Goal: Task Accomplishment & Management: Complete application form

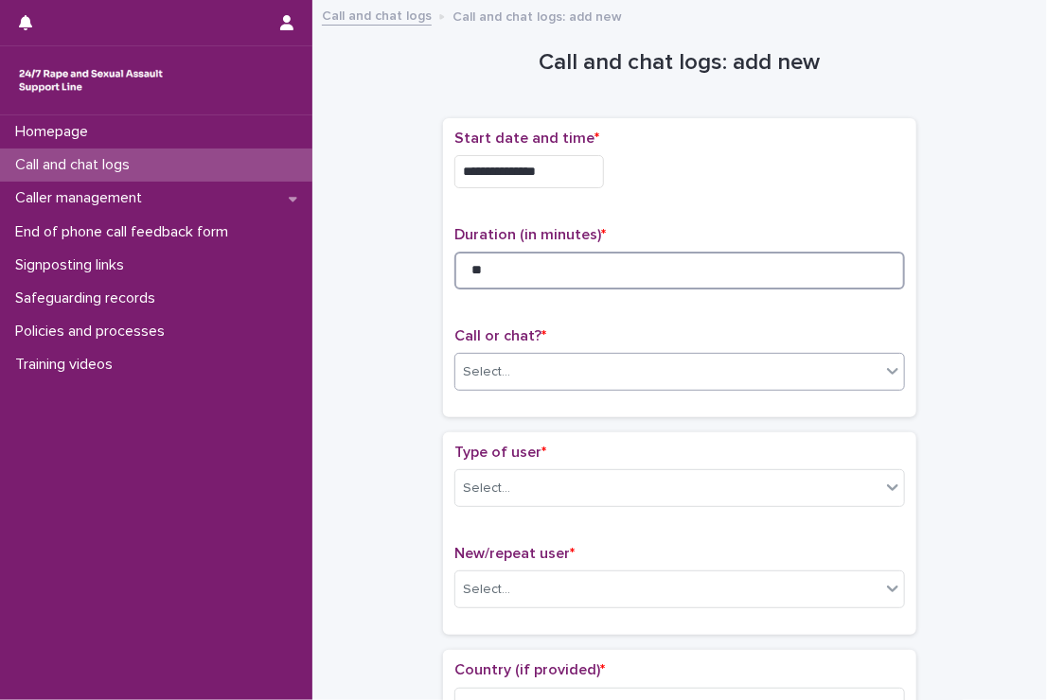
type input "**"
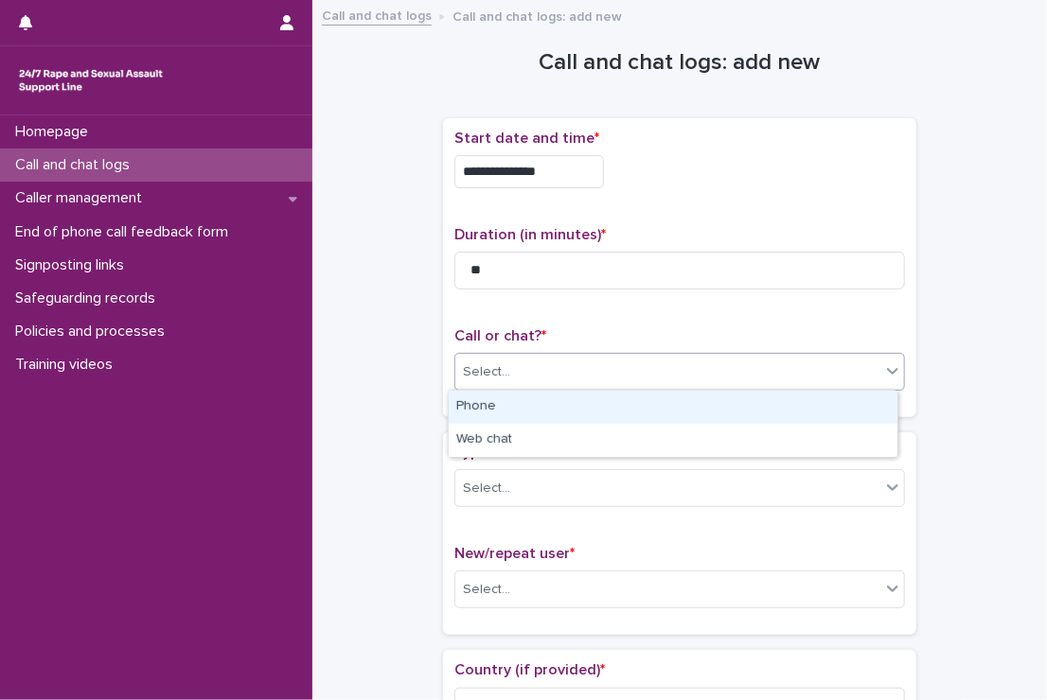
click at [534, 359] on div "Select..." at bounding box center [667, 372] width 425 height 31
click at [519, 407] on div "Phone" at bounding box center [673, 407] width 449 height 33
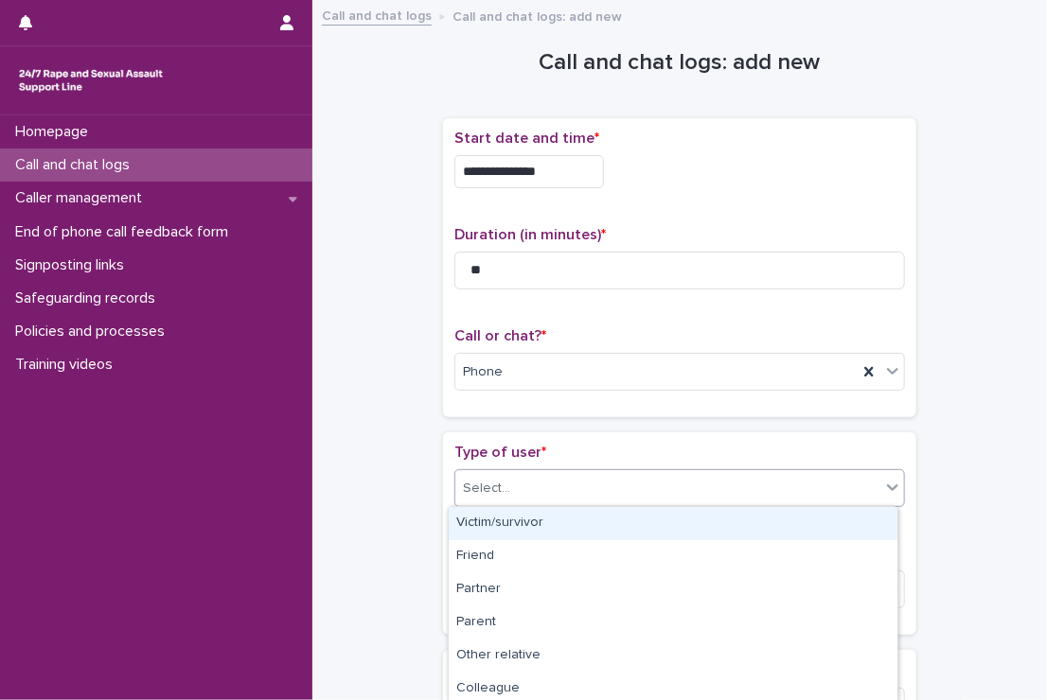
click at [519, 480] on div "Select..." at bounding box center [667, 488] width 425 height 31
click at [514, 531] on div "Victim/survivor" at bounding box center [673, 523] width 449 height 33
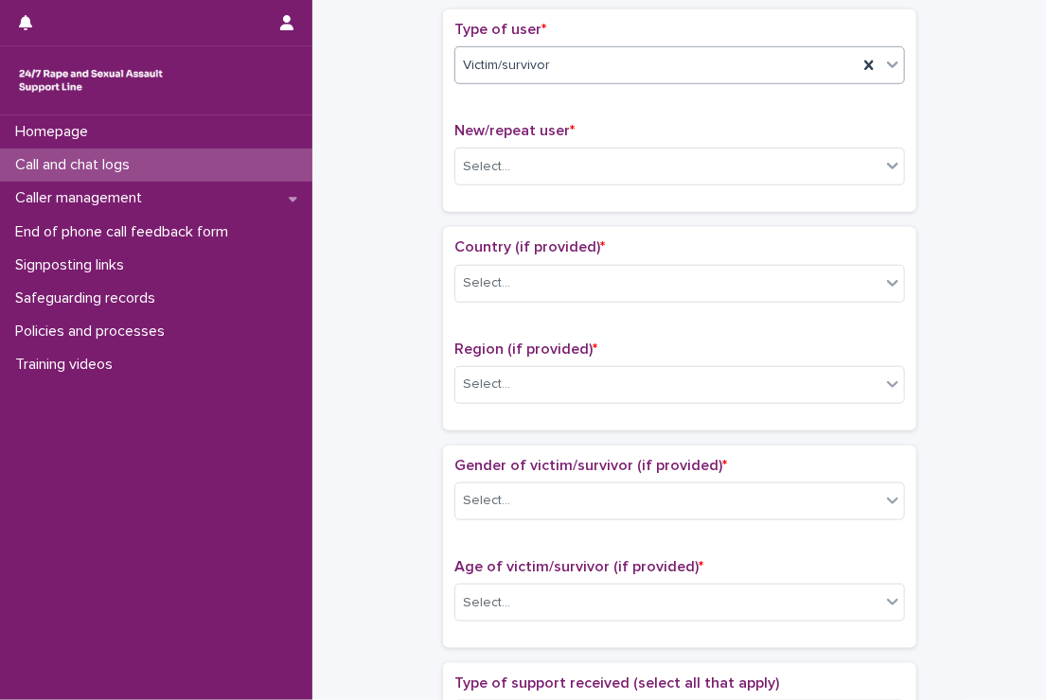
scroll to position [424, 0]
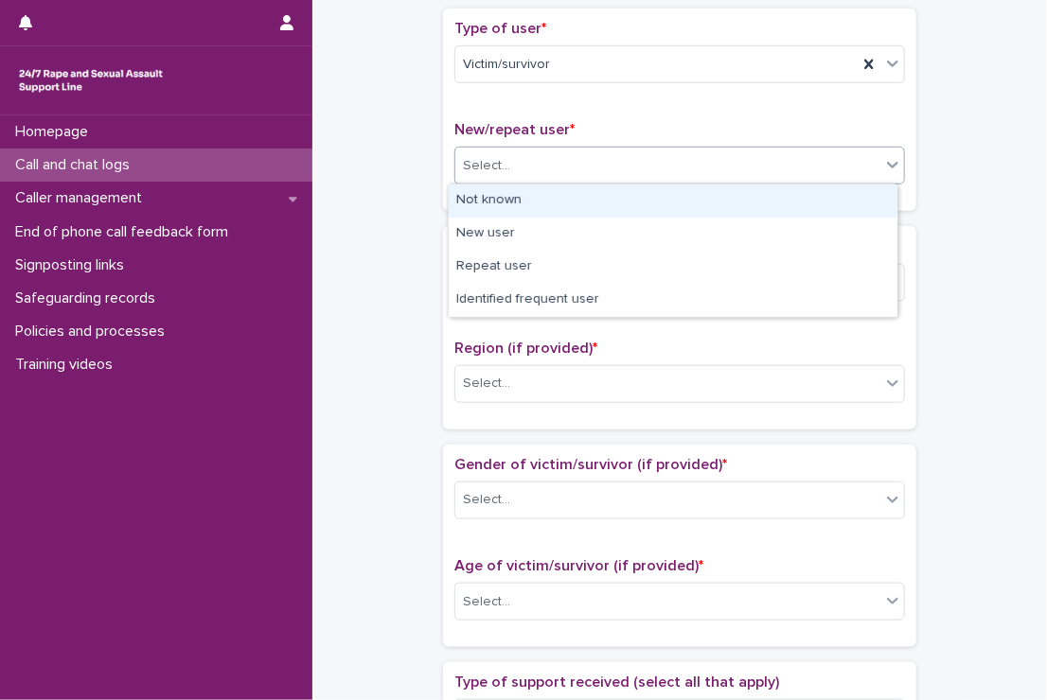
click at [524, 158] on div "Select..." at bounding box center [667, 165] width 425 height 31
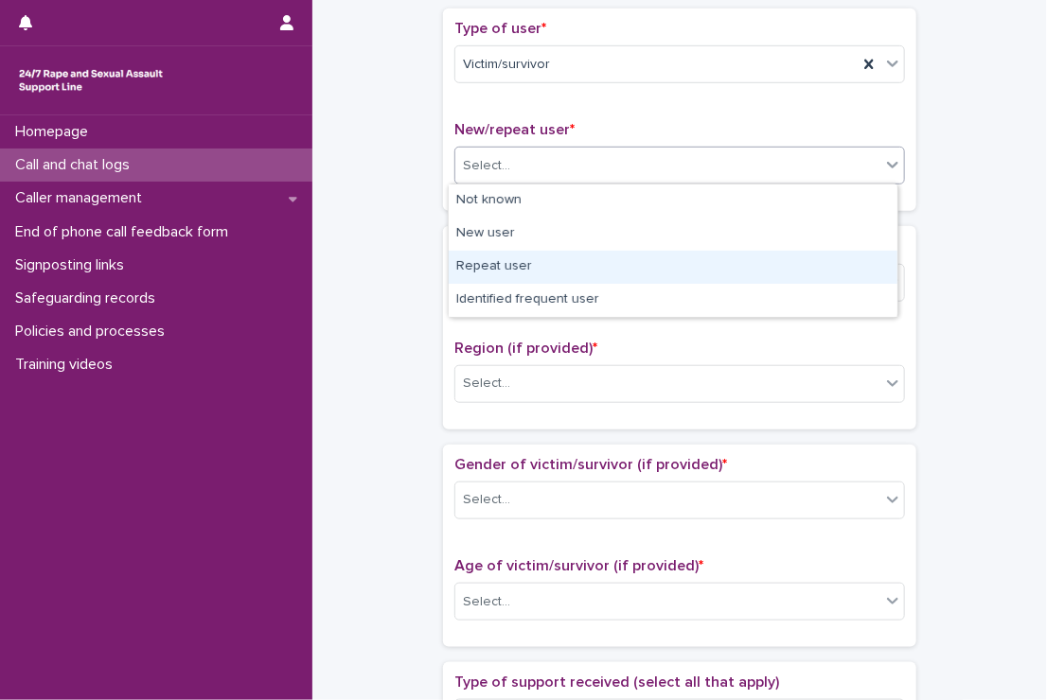
click at [520, 267] on div "Repeat user" at bounding box center [673, 267] width 449 height 33
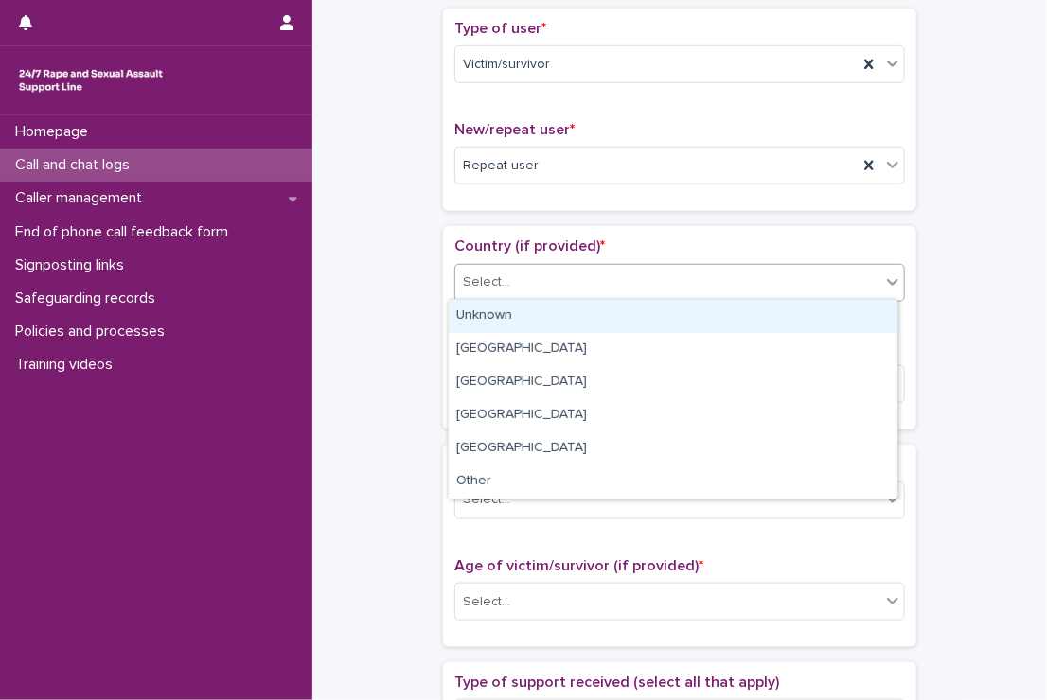
click at [530, 288] on div "Select..." at bounding box center [667, 282] width 425 height 31
click at [521, 324] on div "Unknown" at bounding box center [673, 316] width 449 height 33
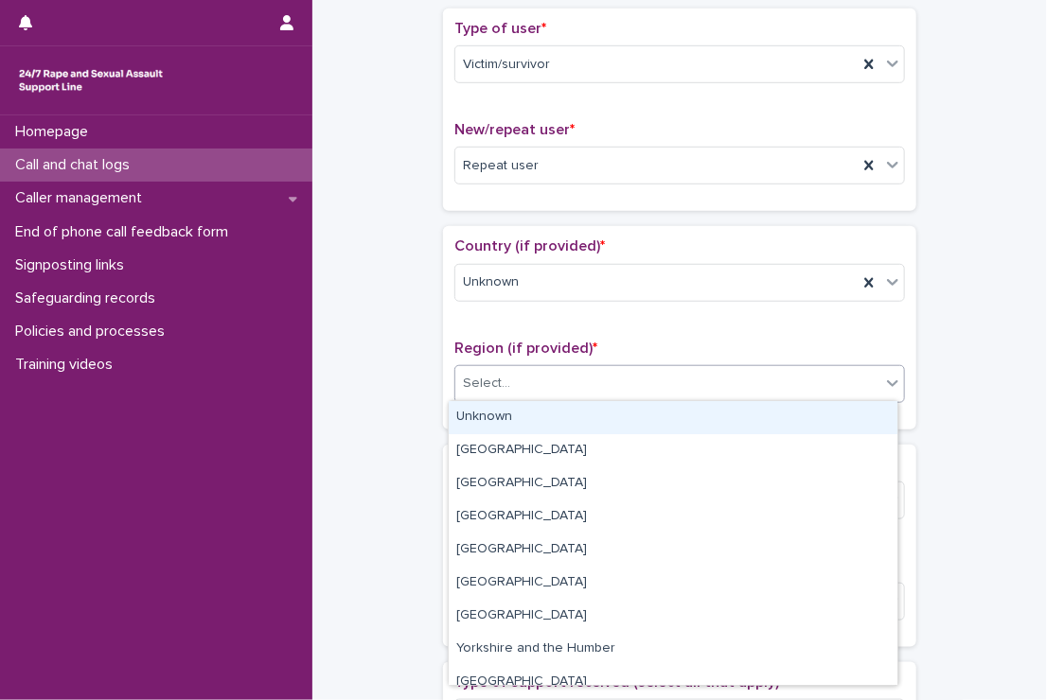
click at [521, 394] on div "Select..." at bounding box center [667, 383] width 425 height 31
click at [515, 415] on div "Unknown" at bounding box center [673, 417] width 449 height 33
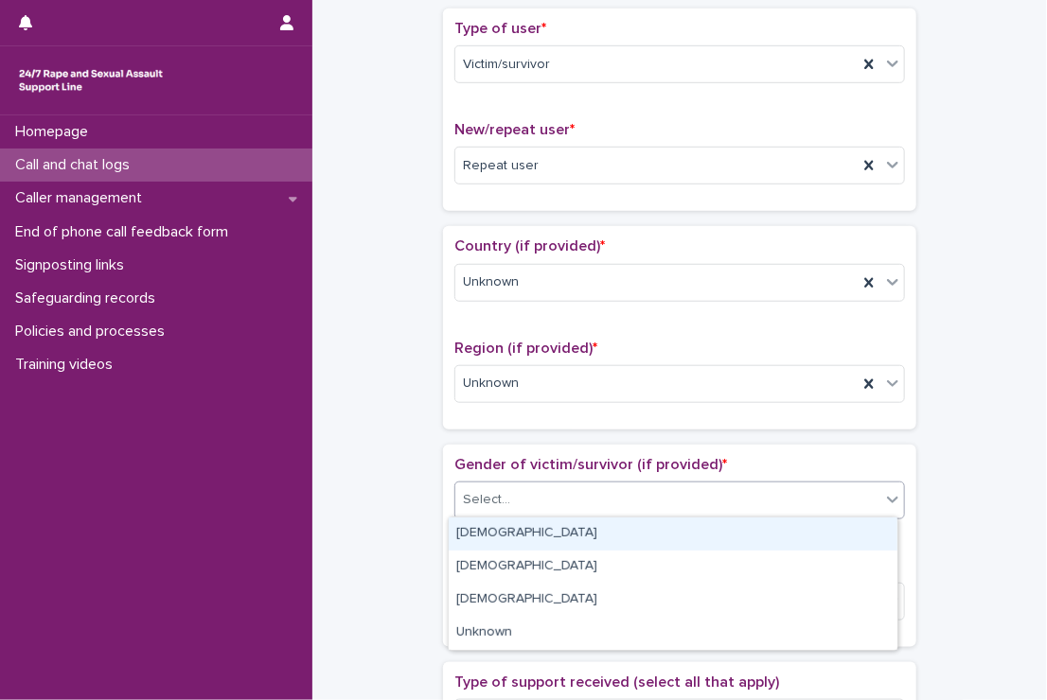
click at [506, 494] on div "Select..." at bounding box center [667, 500] width 425 height 31
click at [492, 544] on div "[DEMOGRAPHIC_DATA]" at bounding box center [673, 534] width 449 height 33
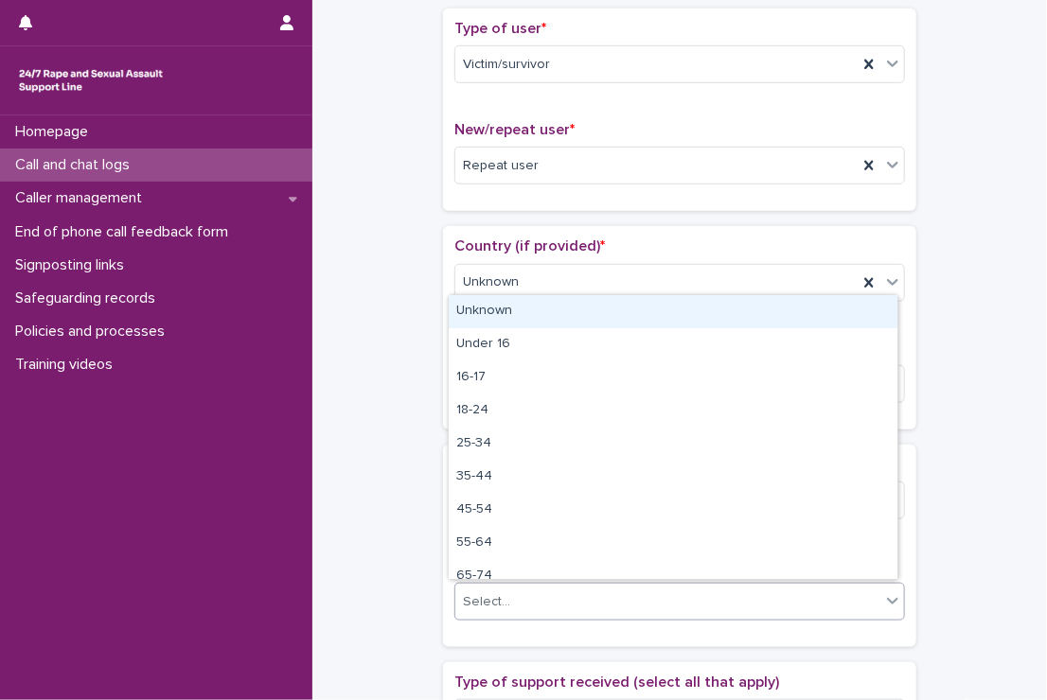
click at [501, 597] on div "Select..." at bounding box center [667, 602] width 425 height 31
click at [504, 304] on div "Unknown" at bounding box center [673, 311] width 449 height 33
click at [589, 590] on div "Unknown" at bounding box center [656, 602] width 402 height 31
click at [471, 304] on div "Unknown" at bounding box center [673, 311] width 449 height 33
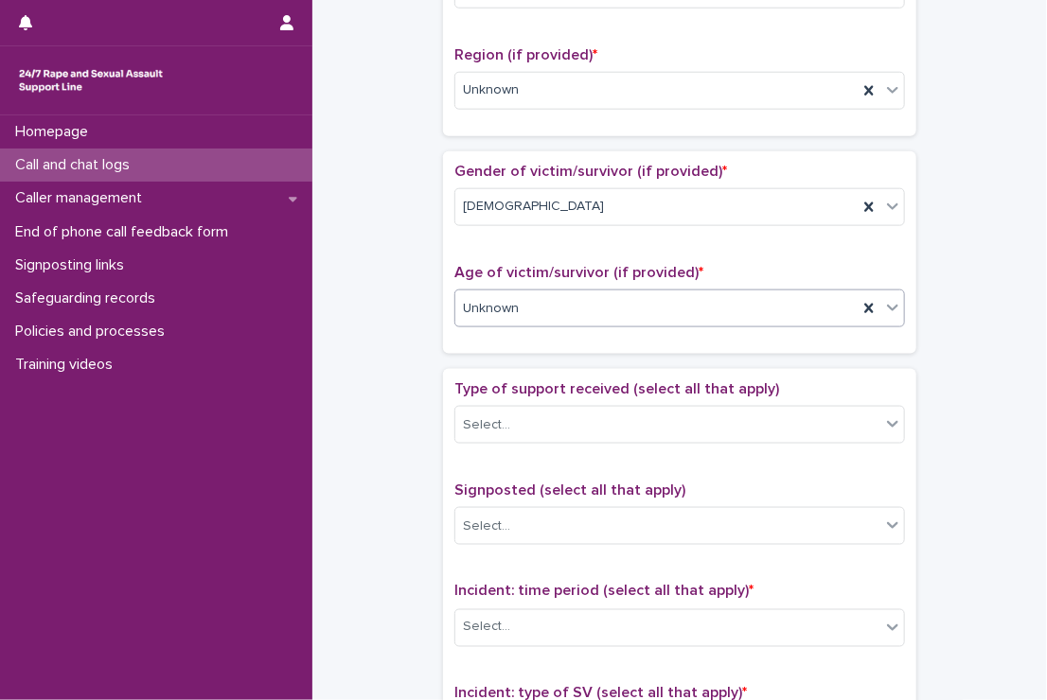
scroll to position [727, 0]
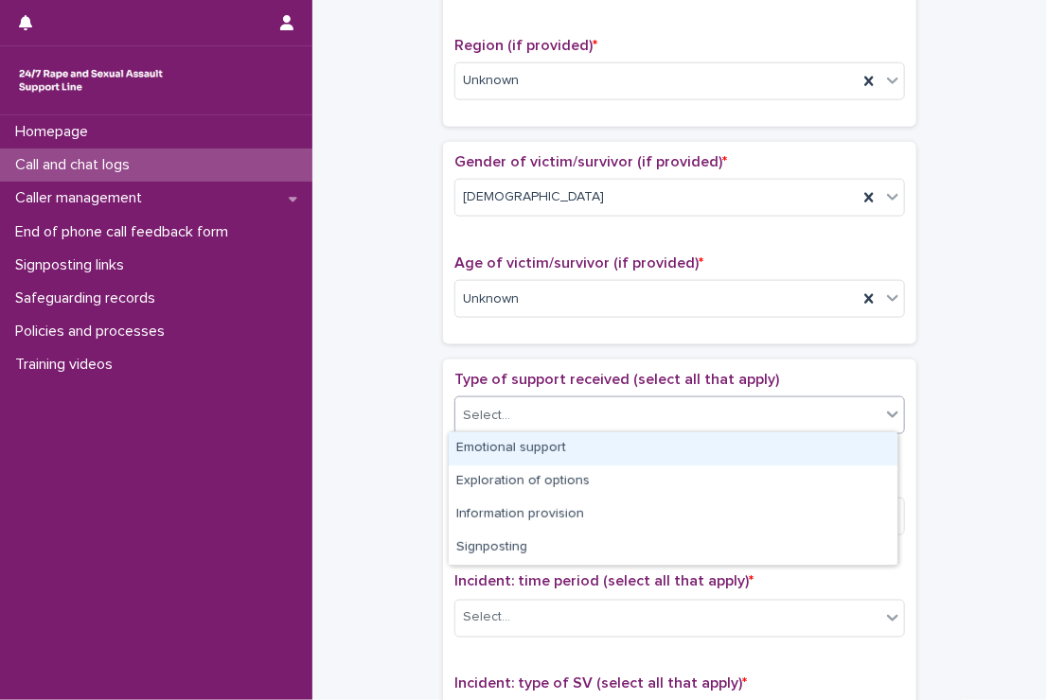
click at [513, 423] on div "Select..." at bounding box center [667, 415] width 425 height 31
click at [508, 449] on div "Emotional support" at bounding box center [673, 448] width 449 height 33
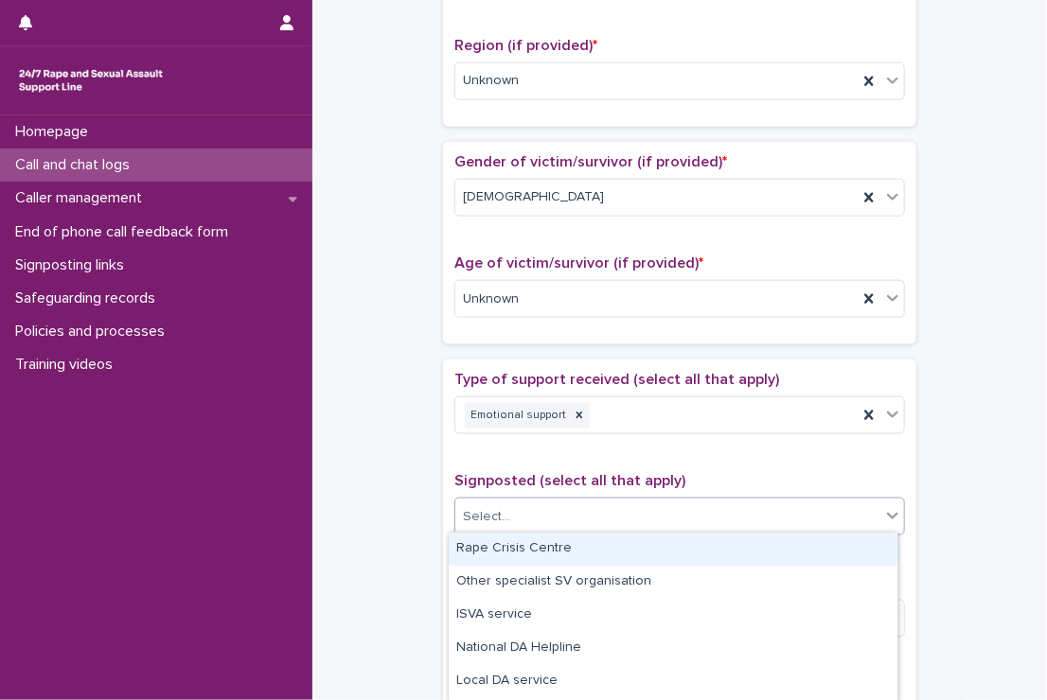
click at [560, 510] on div "Select..." at bounding box center [667, 517] width 425 height 31
click at [572, 473] on span "Signposted (select all that apply)" at bounding box center [569, 480] width 231 height 15
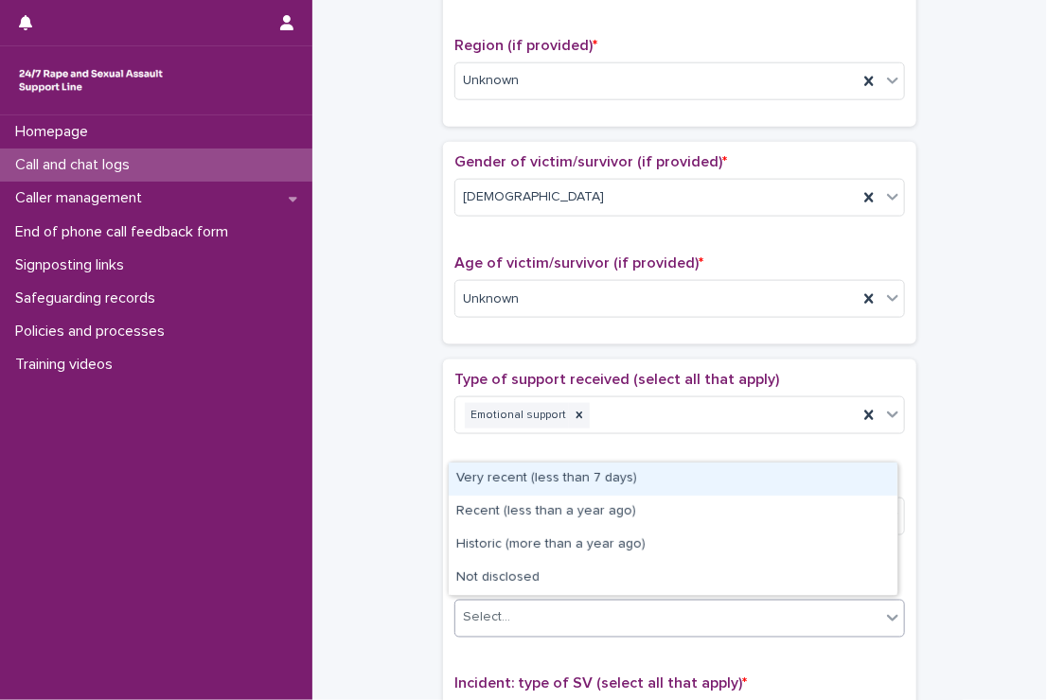
click at [574, 607] on div "Select..." at bounding box center [667, 618] width 425 height 31
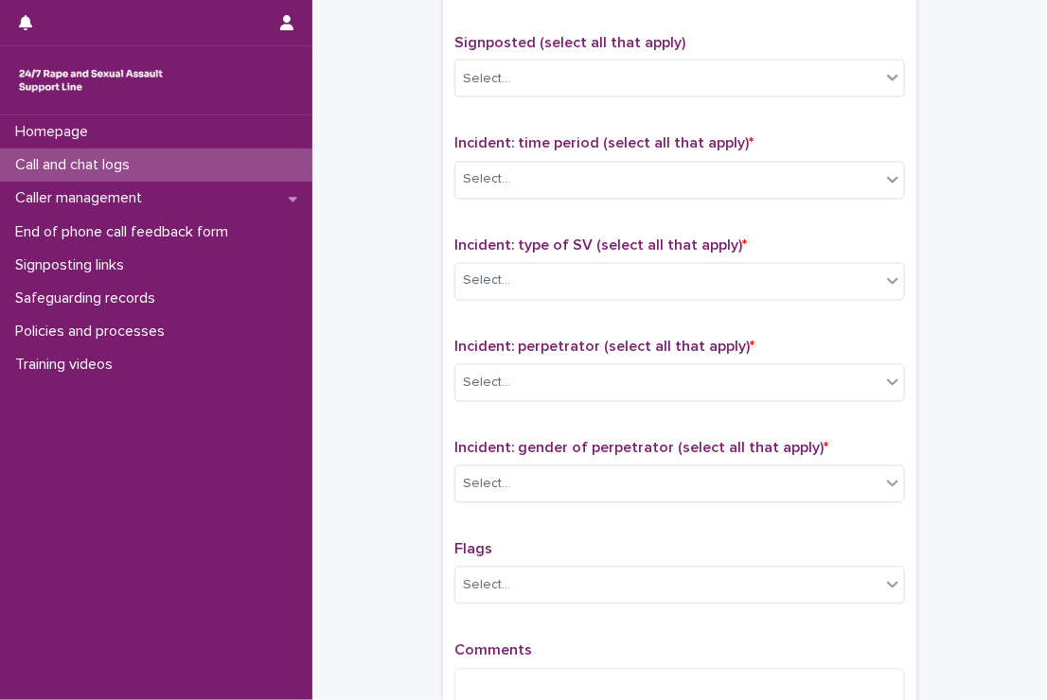
scroll to position [1166, 0]
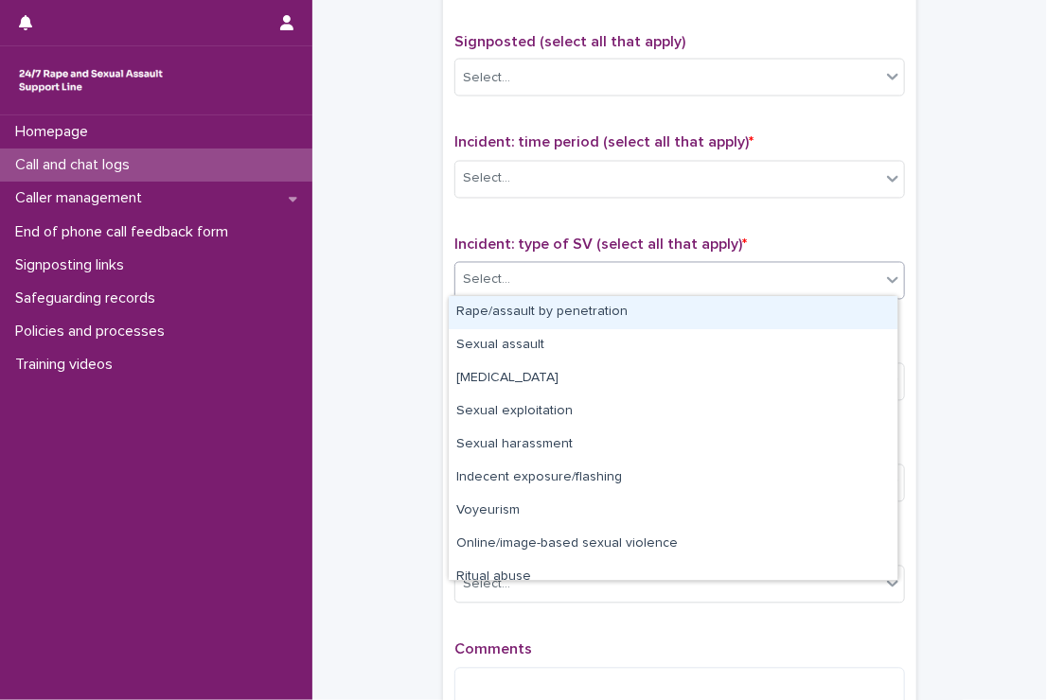
drag, startPoint x: 525, startPoint y: 274, endPoint x: 499, endPoint y: 311, distance: 46.2
click at [499, 311] on body "**********" at bounding box center [523, 350] width 1047 height 700
click at [499, 311] on div "Rape/assault by penetration" at bounding box center [673, 312] width 449 height 33
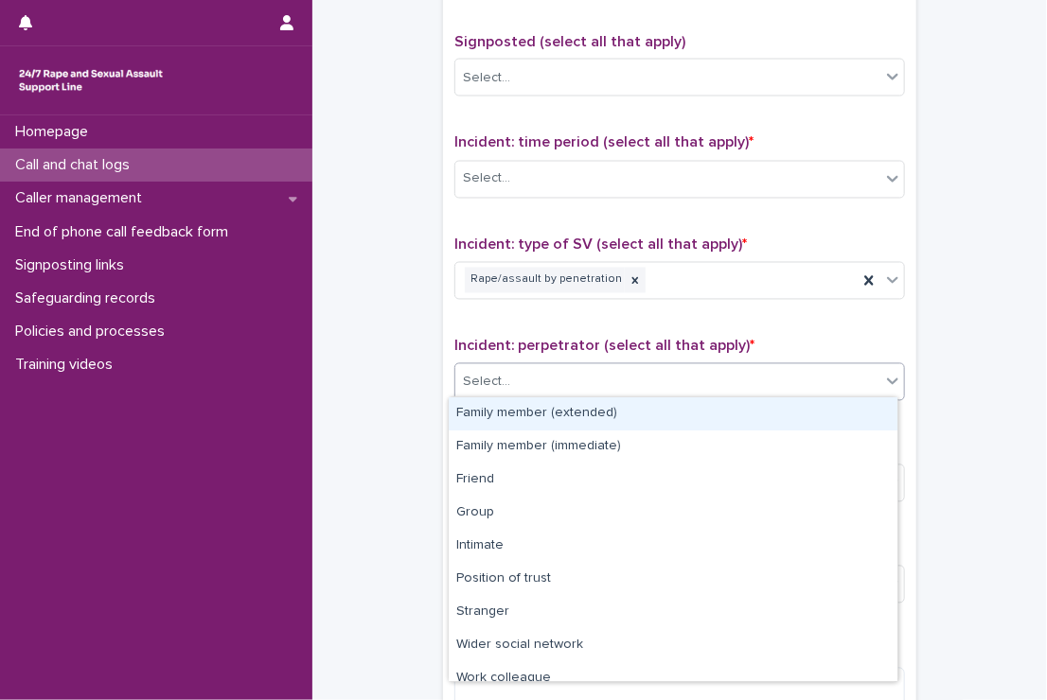
click at [528, 381] on div "Select..." at bounding box center [667, 382] width 425 height 31
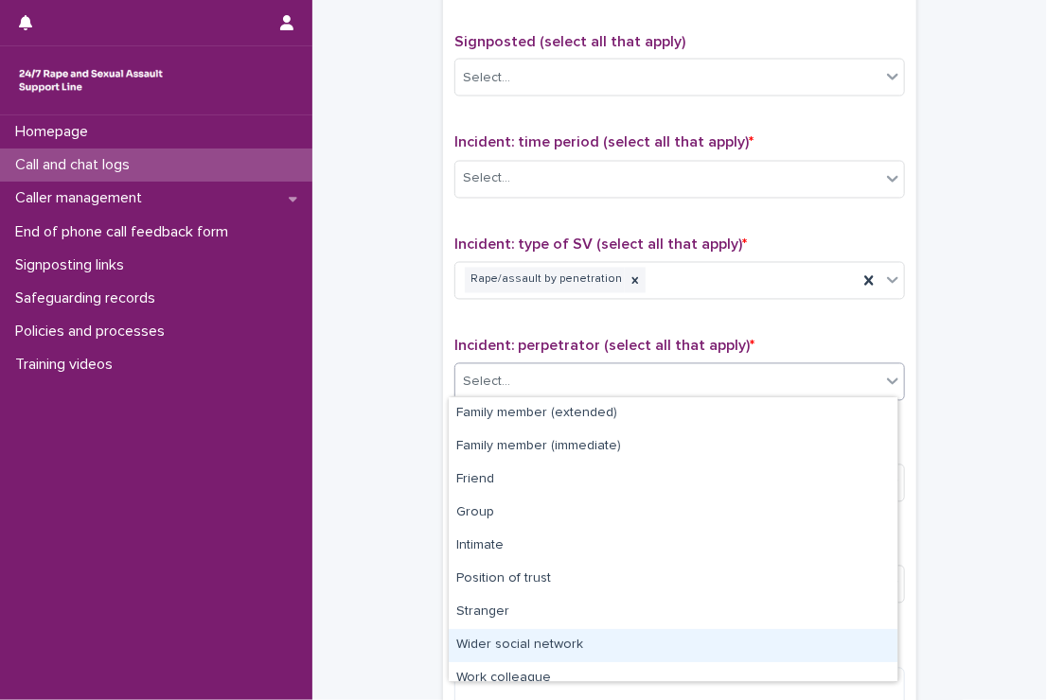
click at [512, 635] on div "Wider social network" at bounding box center [673, 645] width 449 height 33
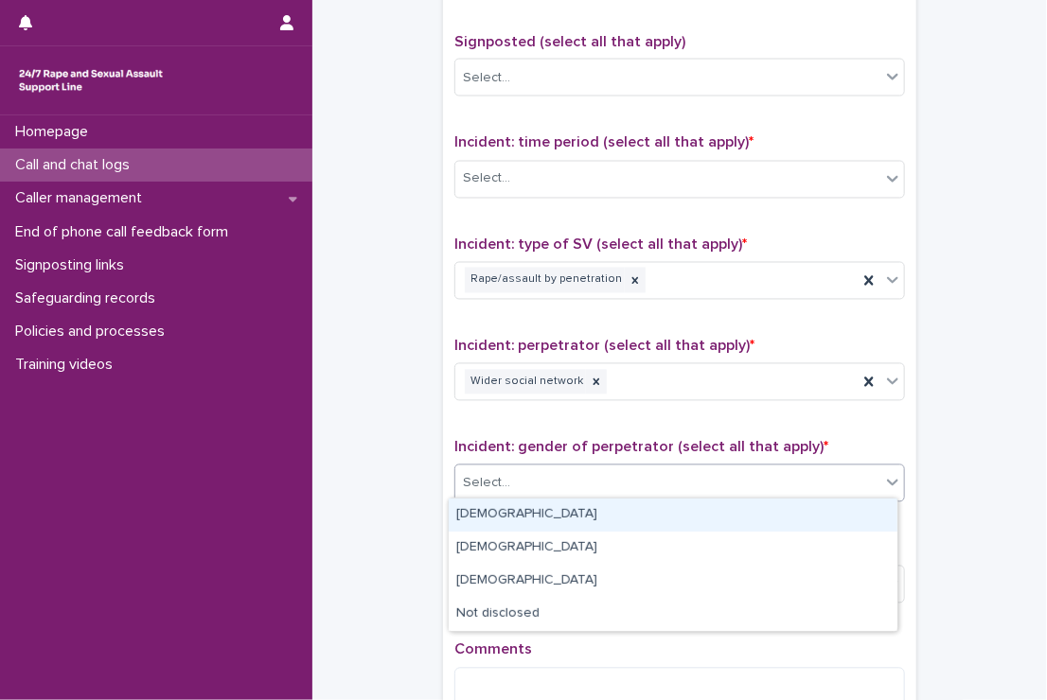
click at [522, 477] on div "Select..." at bounding box center [667, 483] width 425 height 31
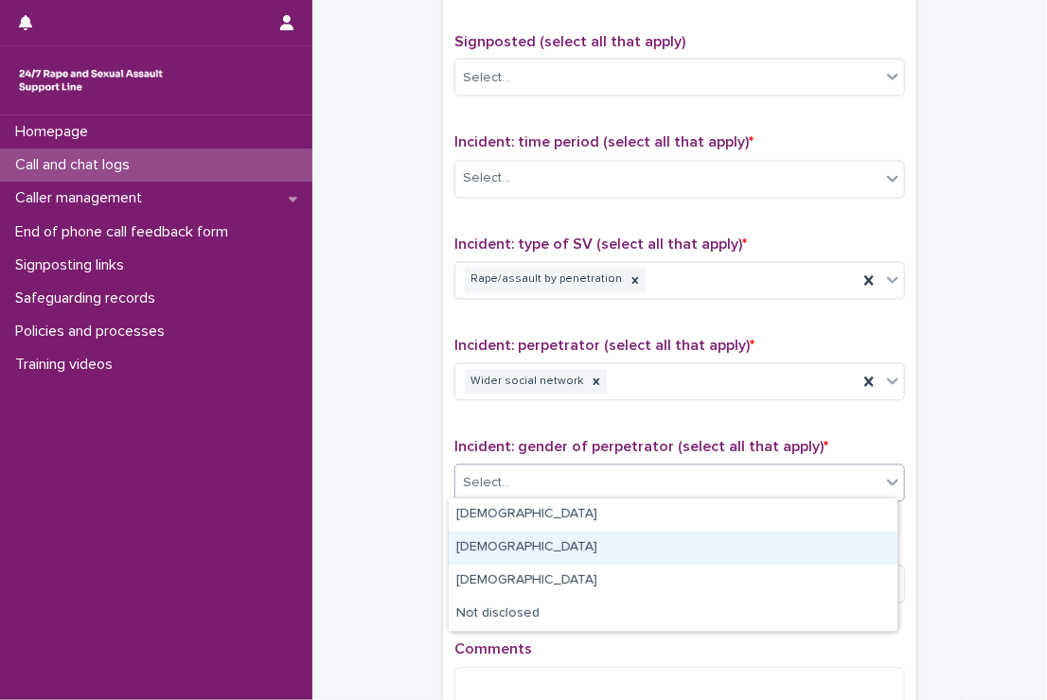
click at [526, 548] on div "[DEMOGRAPHIC_DATA]" at bounding box center [673, 548] width 449 height 33
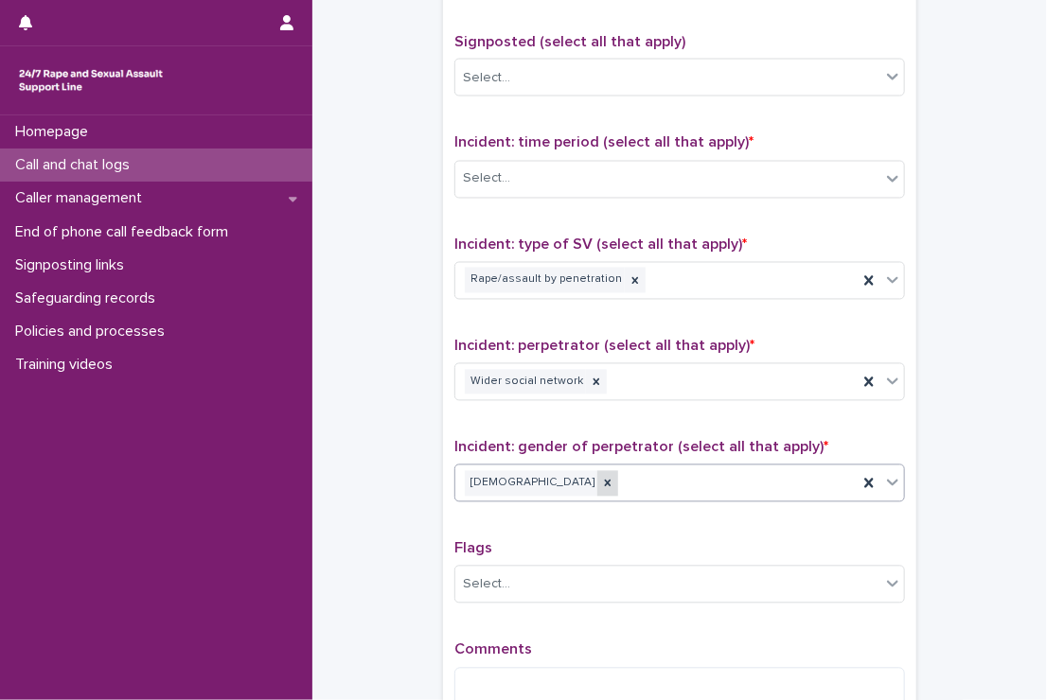
click at [601, 483] on icon at bounding box center [607, 483] width 13 height 13
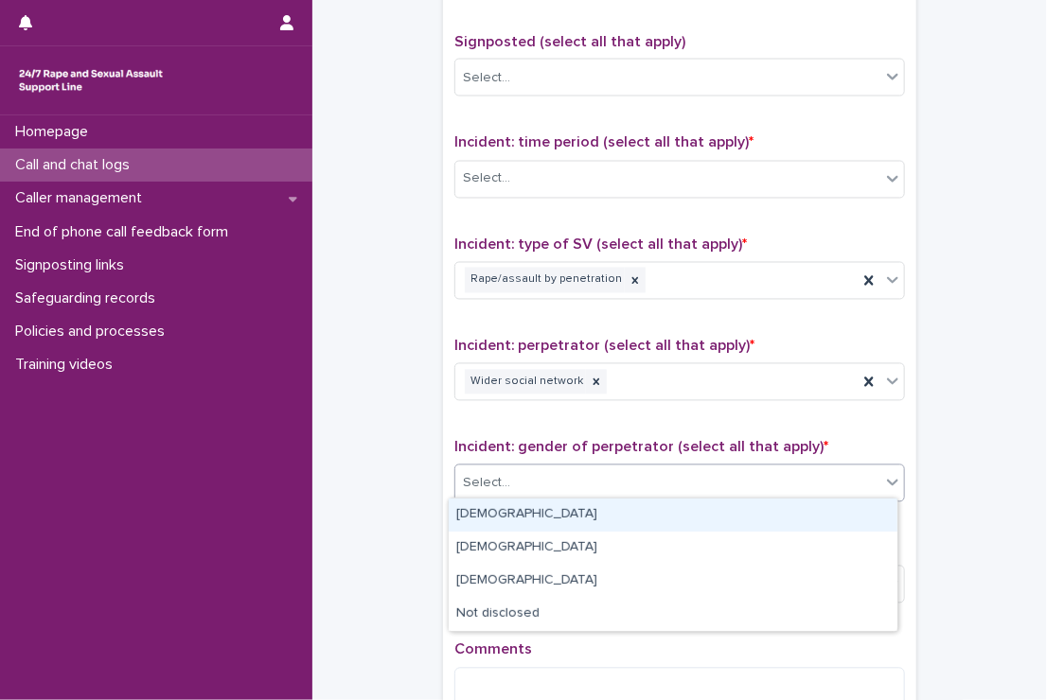
click at [536, 474] on div "Select..." at bounding box center [667, 483] width 425 height 31
click at [519, 519] on div "[DEMOGRAPHIC_DATA]" at bounding box center [673, 515] width 449 height 33
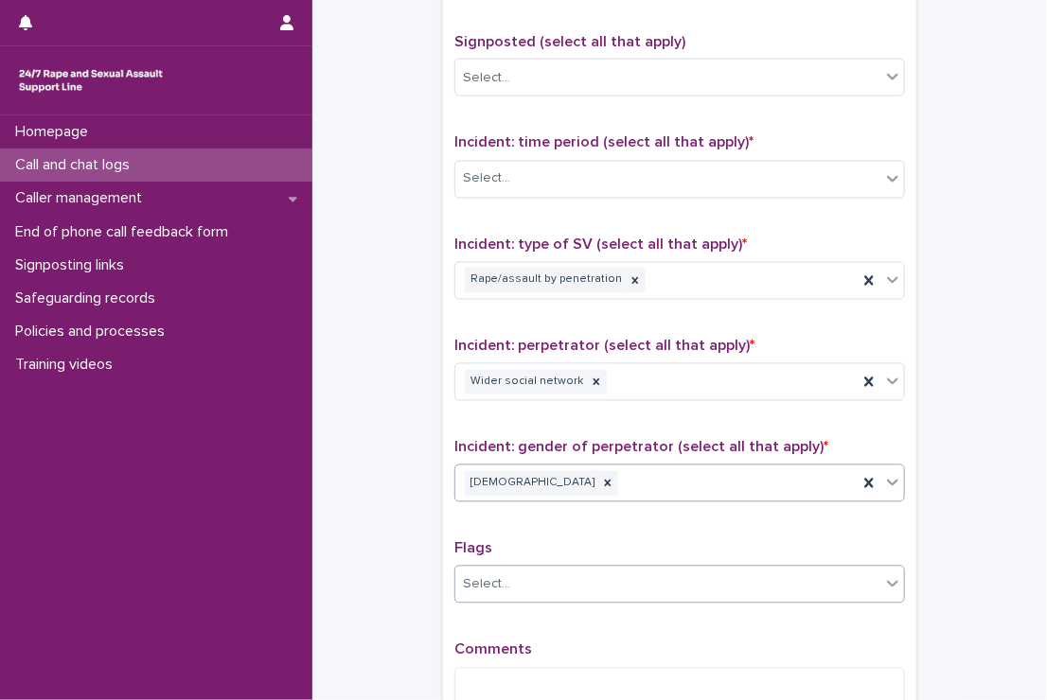
click at [515, 590] on div "Select..." at bounding box center [667, 585] width 425 height 31
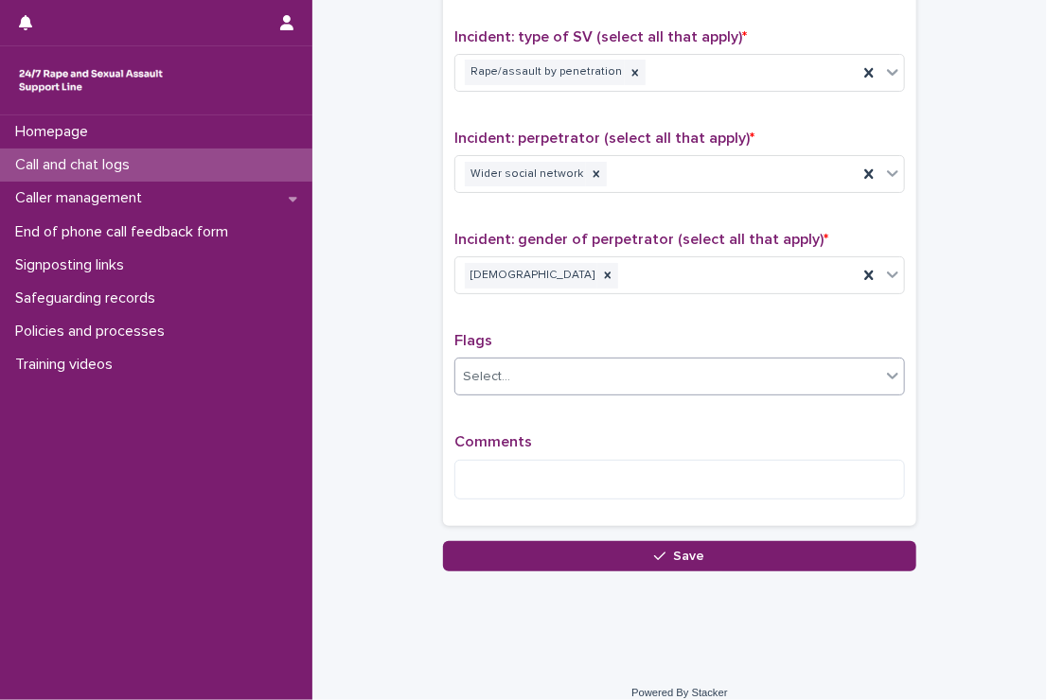
scroll to position [1384, 0]
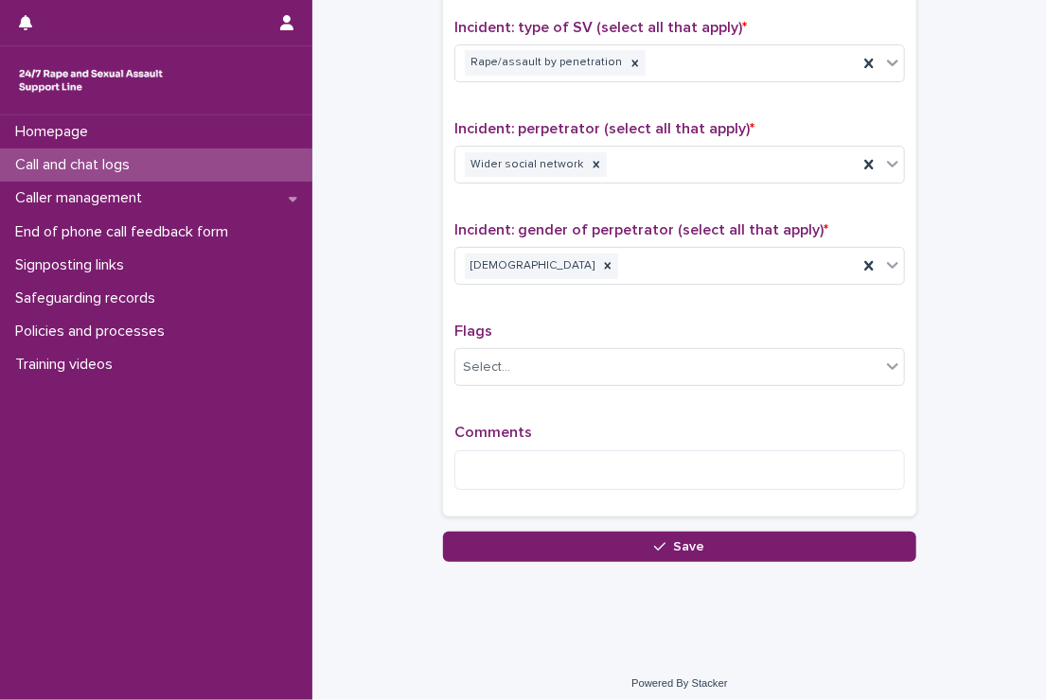
click at [503, 487] on div "Comments" at bounding box center [679, 464] width 450 height 81
click at [516, 450] on textarea at bounding box center [679, 470] width 450 height 41
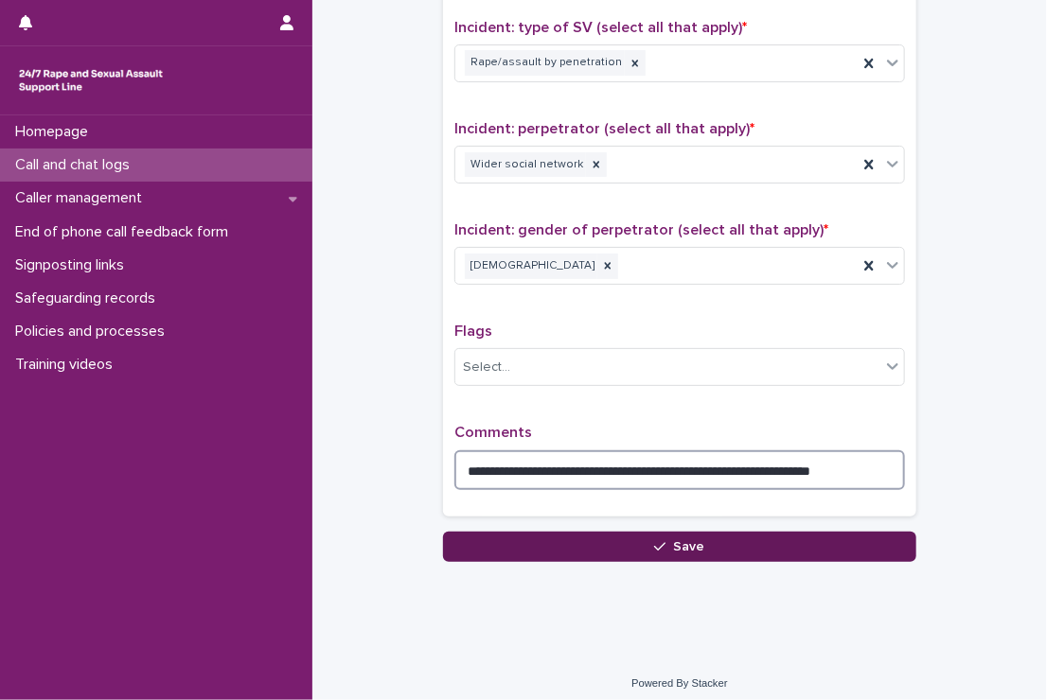
type textarea "**********"
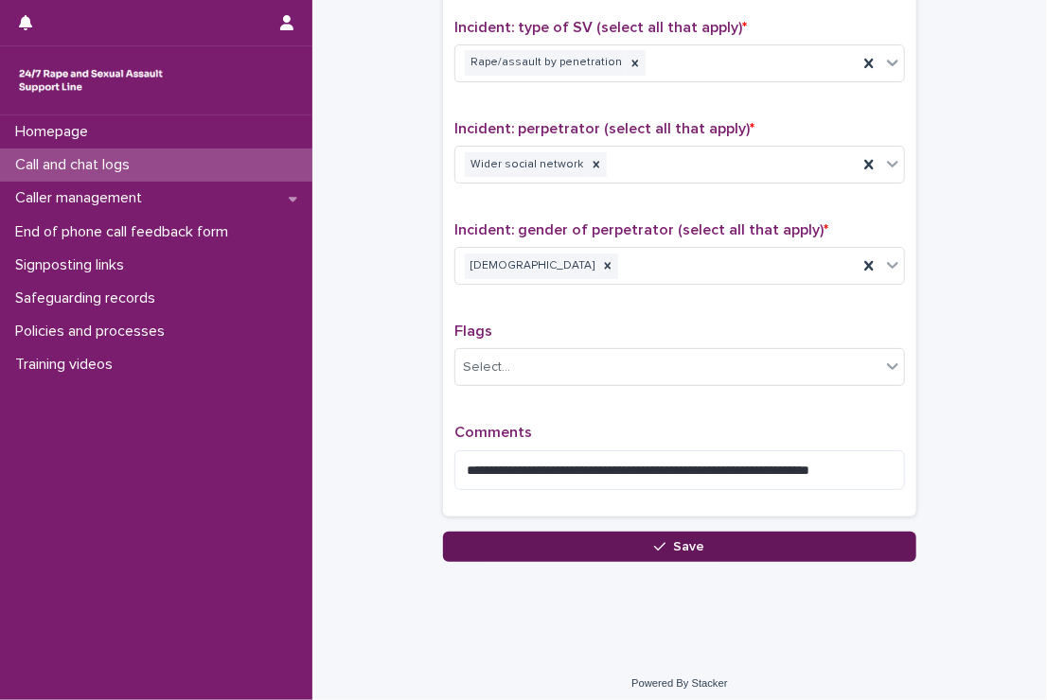
click at [593, 539] on button "Save" at bounding box center [679, 547] width 473 height 30
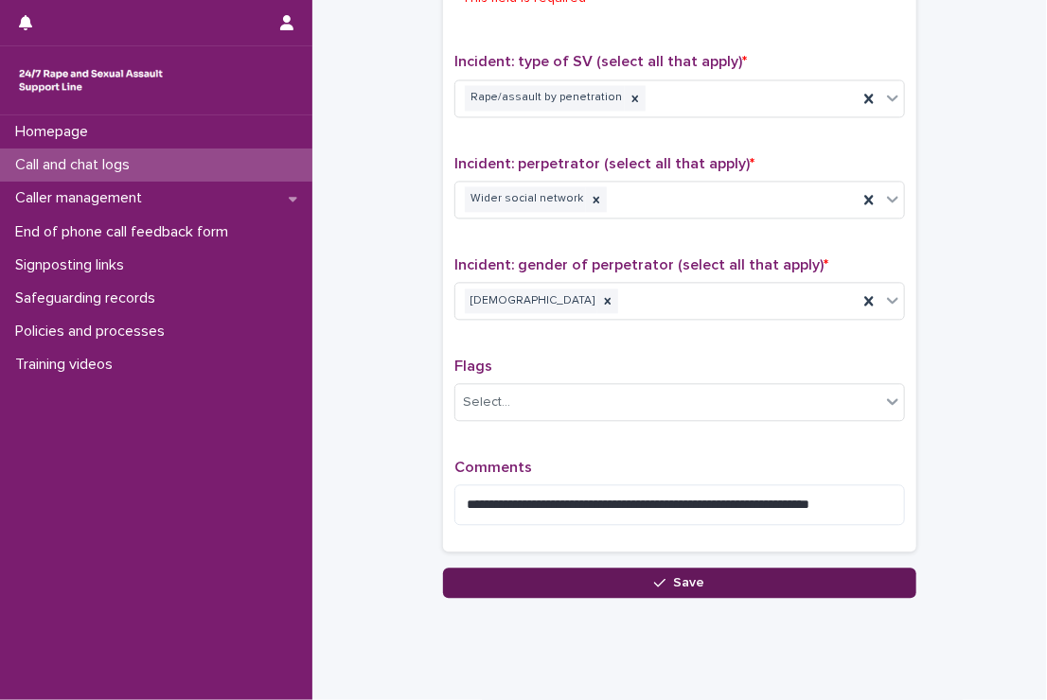
scroll to position [1297, 0]
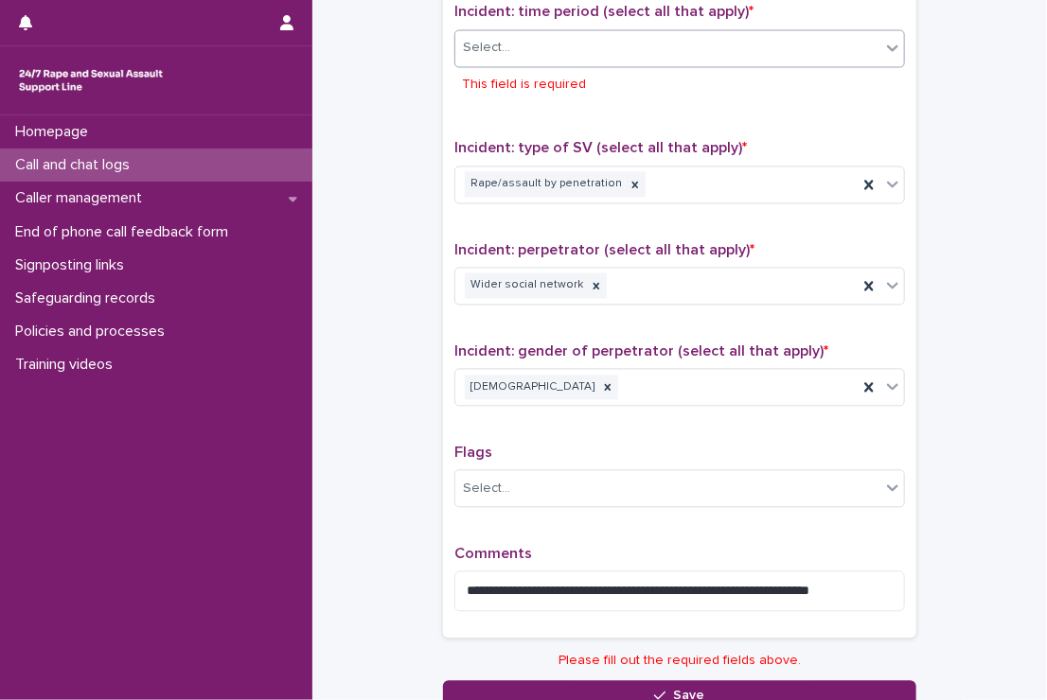
click at [574, 44] on div "Select..." at bounding box center [667, 48] width 425 height 31
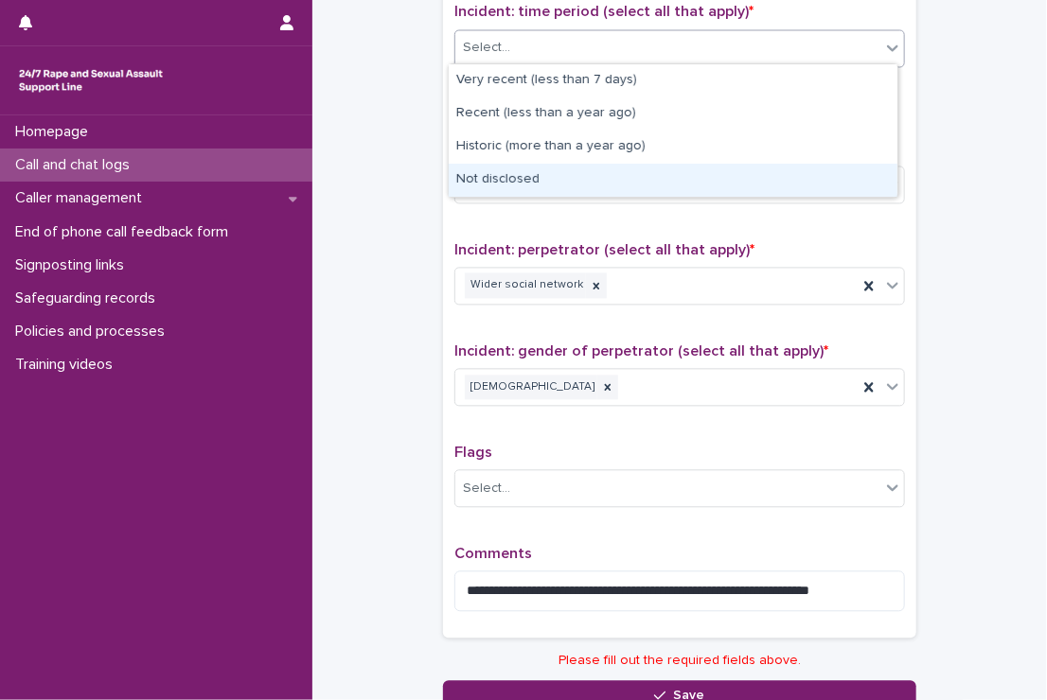
click at [503, 186] on div "Not disclosed" at bounding box center [673, 180] width 449 height 33
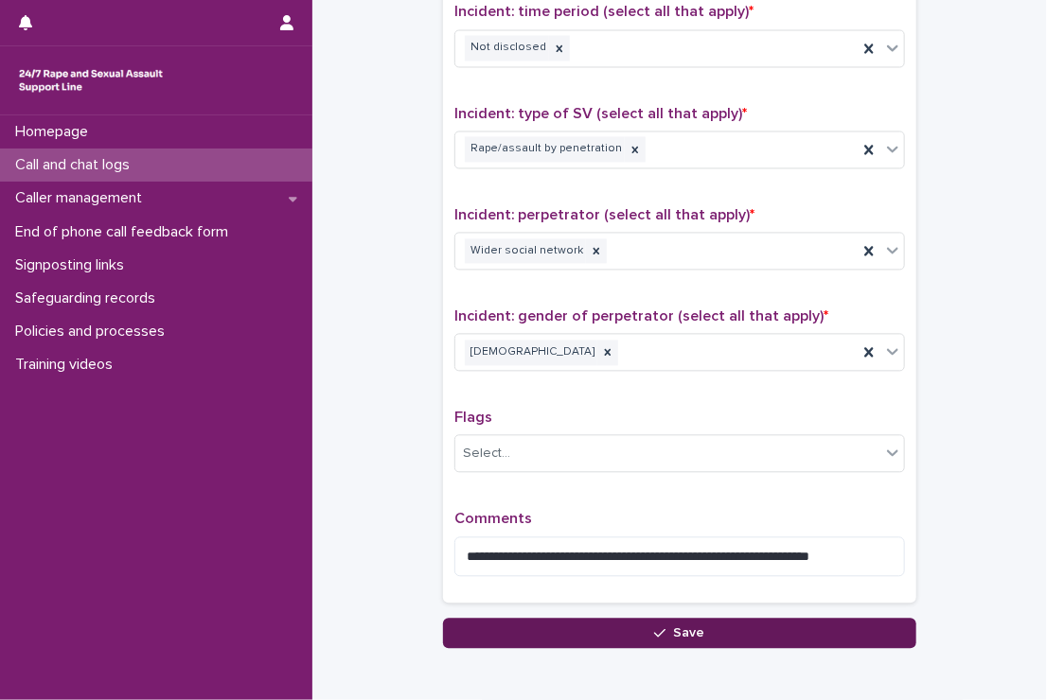
click at [602, 628] on button "Save" at bounding box center [679, 634] width 473 height 30
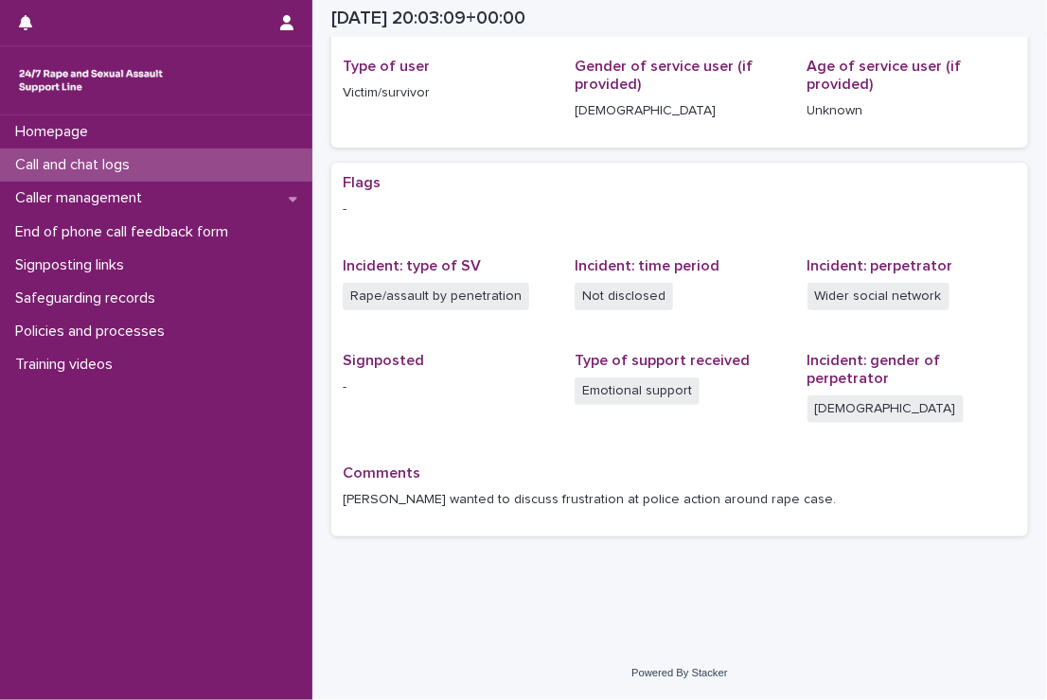
scroll to position [249, 0]
click at [114, 173] on p "Call and chat logs" at bounding box center [76, 165] width 137 height 18
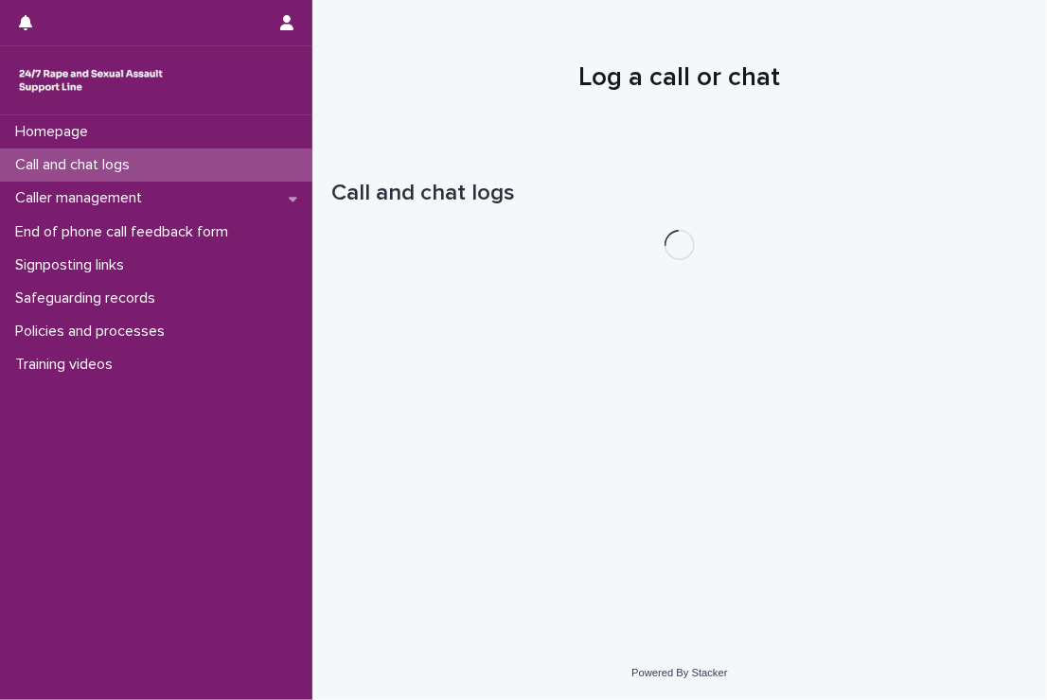
click at [114, 173] on p "Call and chat logs" at bounding box center [76, 165] width 137 height 18
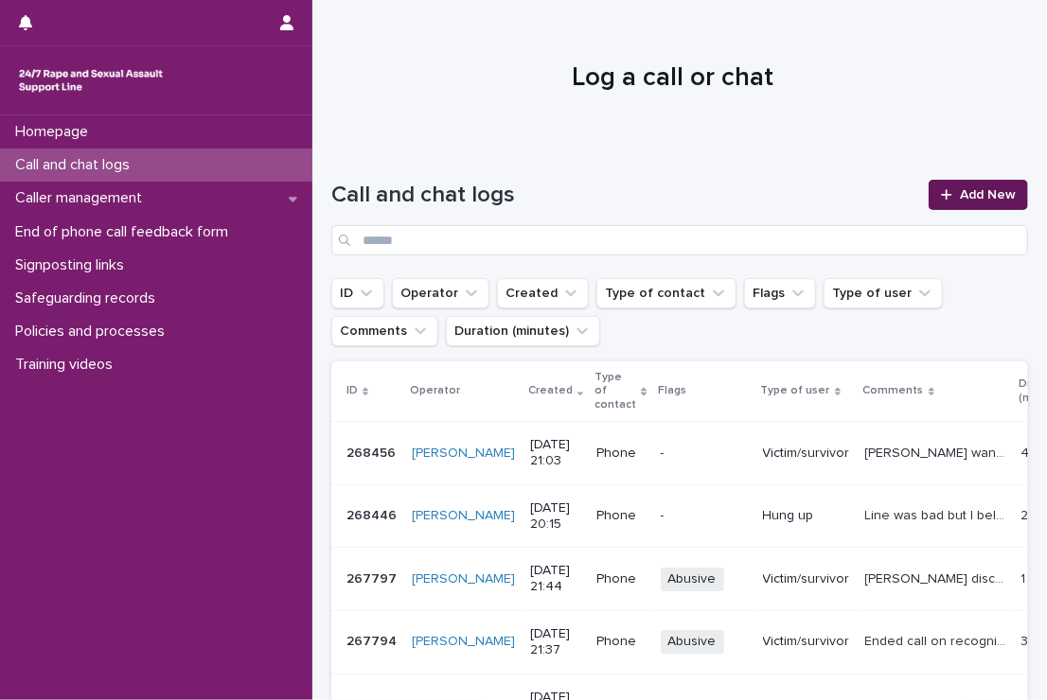
click at [960, 188] on span "Add New" at bounding box center [988, 194] width 56 height 13
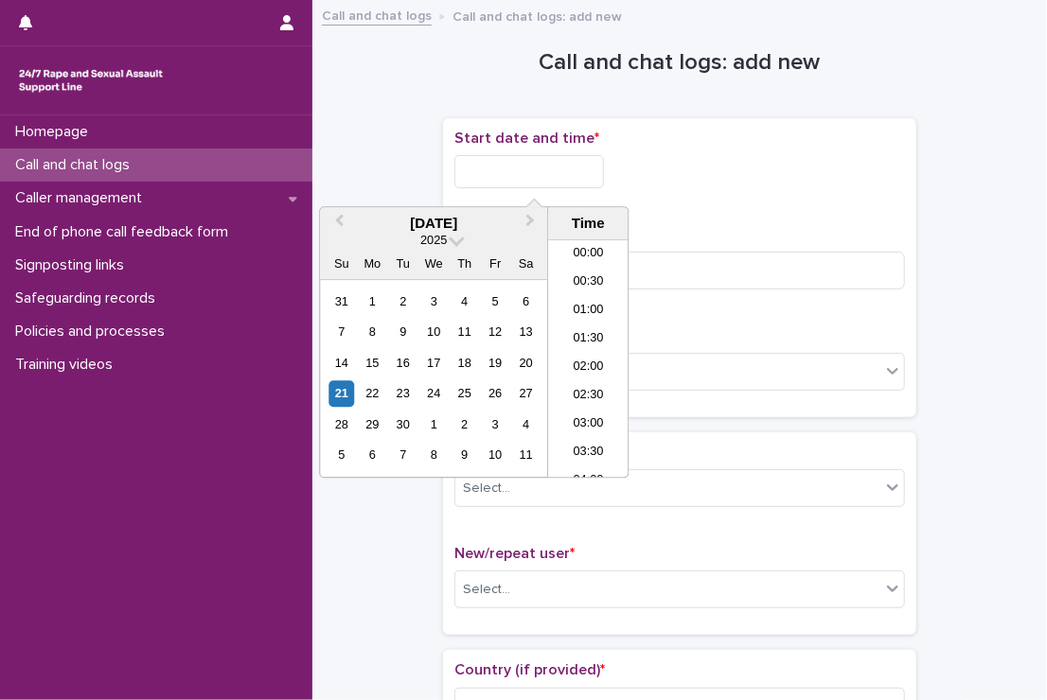
scroll to position [1088, 0]
click at [523, 177] on input "text" at bounding box center [529, 171] width 150 height 33
click at [580, 351] on li "21:00" at bounding box center [588, 359] width 80 height 28
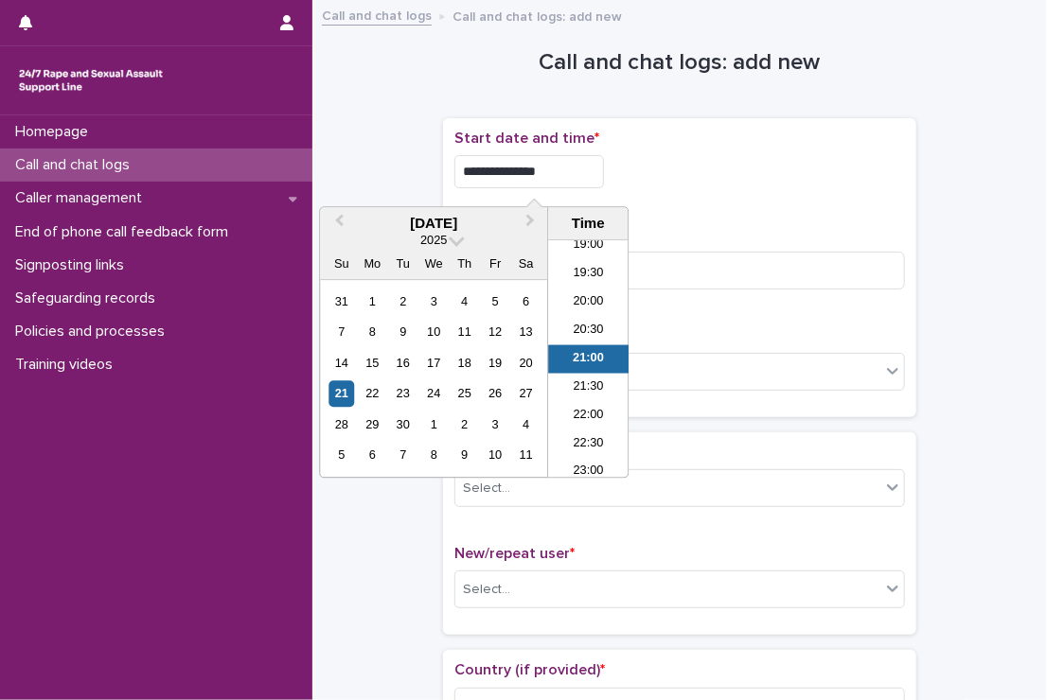
click at [575, 177] on input "**********" at bounding box center [529, 171] width 150 height 33
type input "**********"
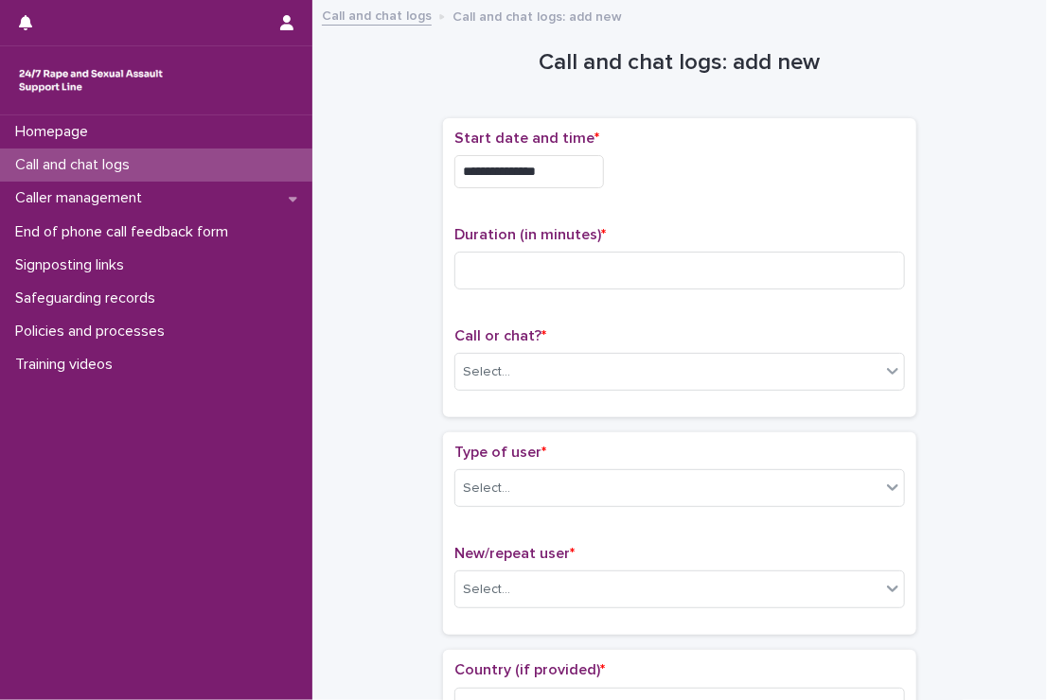
click at [668, 197] on div "**********" at bounding box center [679, 167] width 450 height 74
